Goal: Information Seeking & Learning: Understand process/instructions

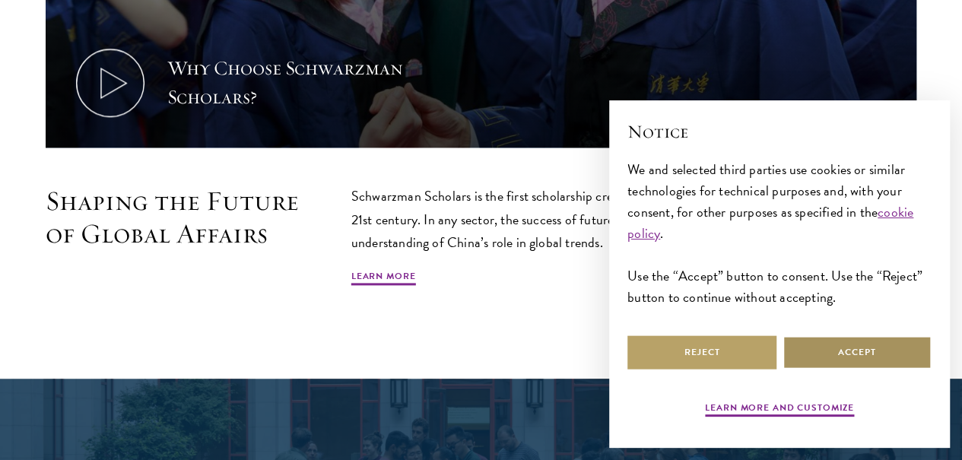
click at [867, 338] on button "Accept" at bounding box center [856, 352] width 149 height 34
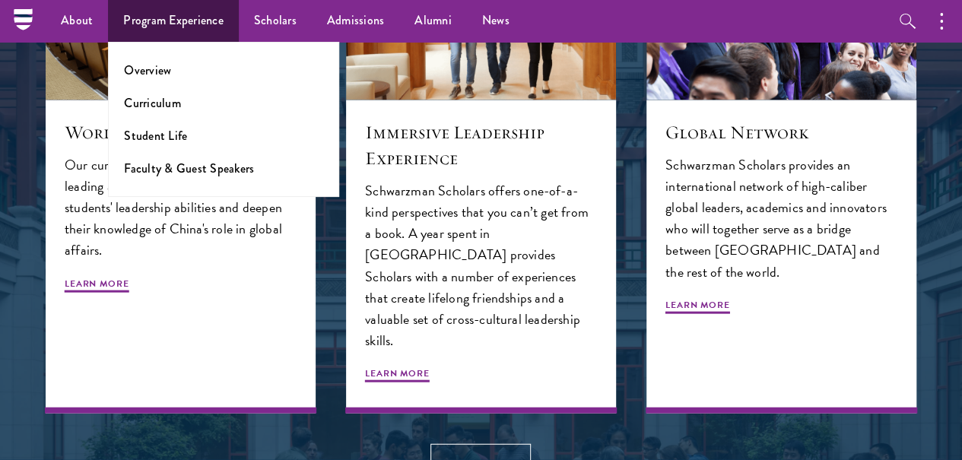
scroll to position [1537, 0]
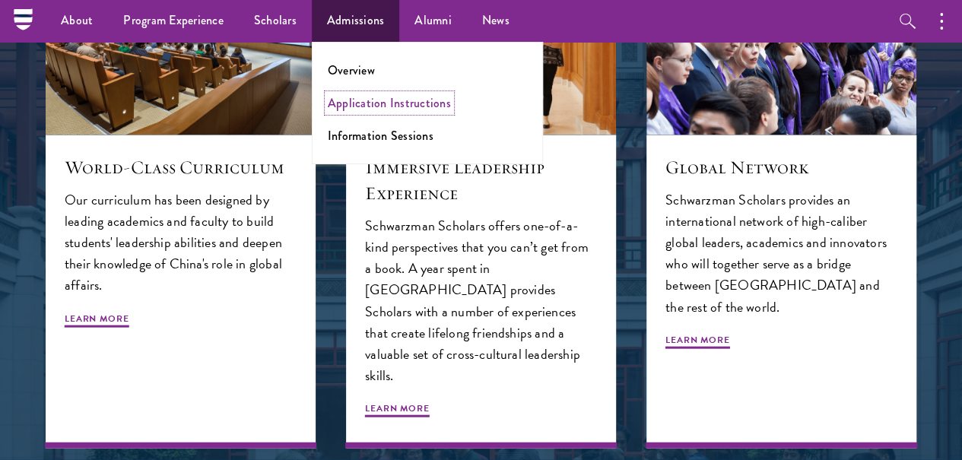
click at [401, 106] on link "Application Instructions" at bounding box center [389, 102] width 123 height 17
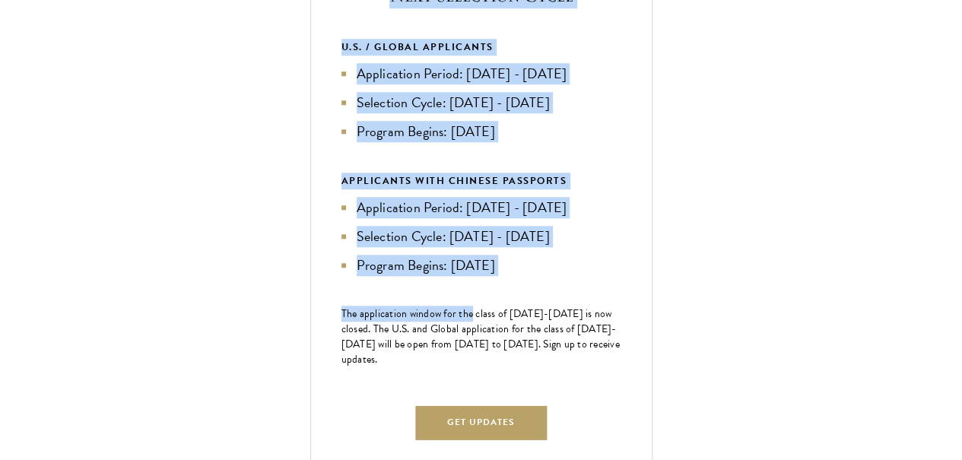
scroll to position [642, 0]
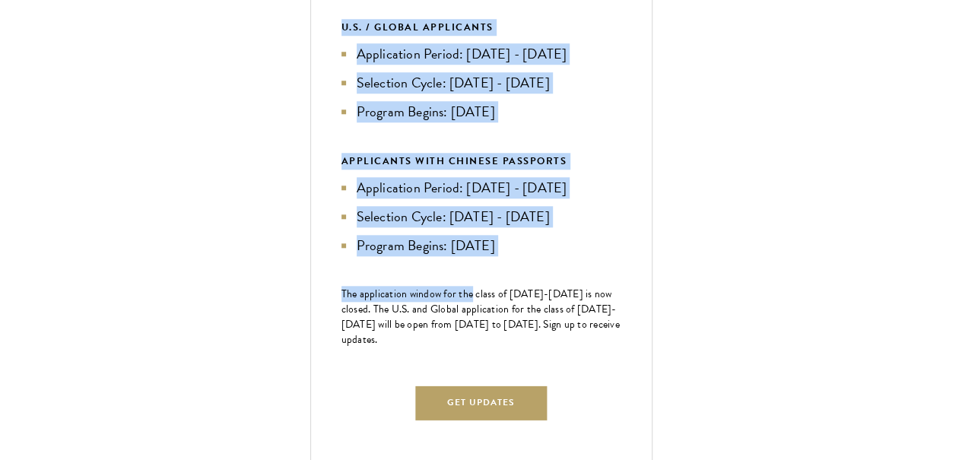
drag, startPoint x: 634, startPoint y: 303, endPoint x: 794, endPoint y: 372, distance: 174.7
click at [652, 372] on div "Next Selection Cycle U.S. / GLOBAL APPLICANTS Application Period: Apr 2026 - Se…" at bounding box center [481, 202] width 342 height 540
click at [572, 350] on div "Next Selection Cycle U.S. / GLOBAL APPLICANTS Application Period: Apr 2026 - Se…" at bounding box center [481, 202] width 342 height 540
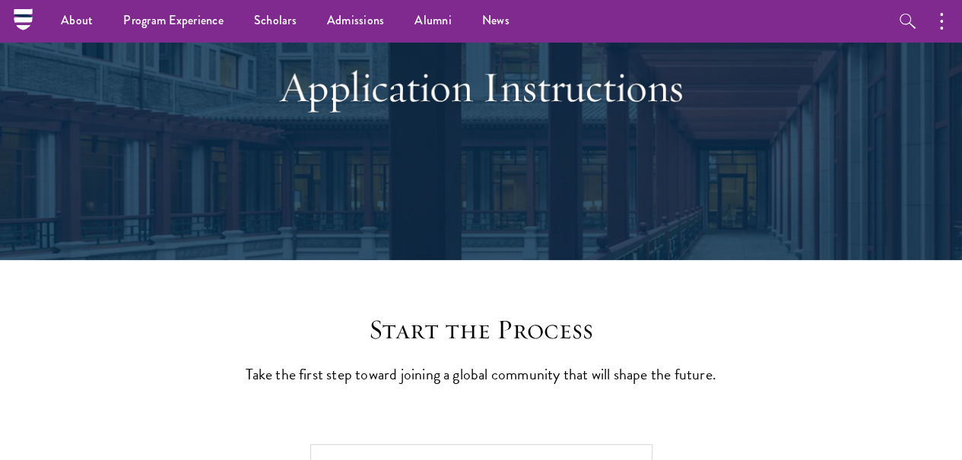
scroll to position [0, 0]
